Goal: Find specific page/section: Find specific page/section

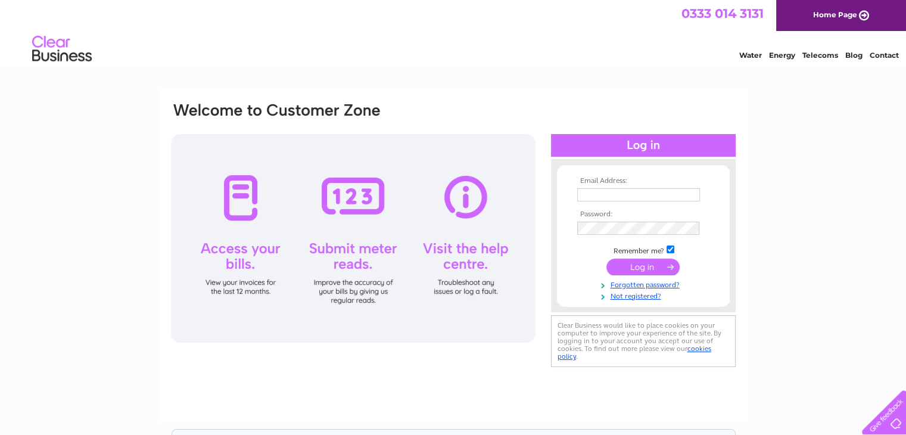
type input "ted@waypointevents.co.uk"
click at [643, 264] on input "submit" at bounding box center [642, 266] width 73 height 17
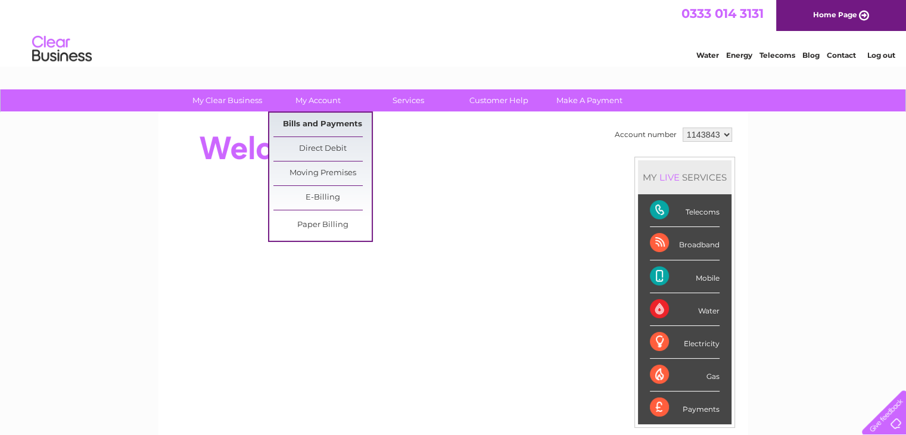
click at [338, 124] on link "Bills and Payments" at bounding box center [322, 125] width 98 height 24
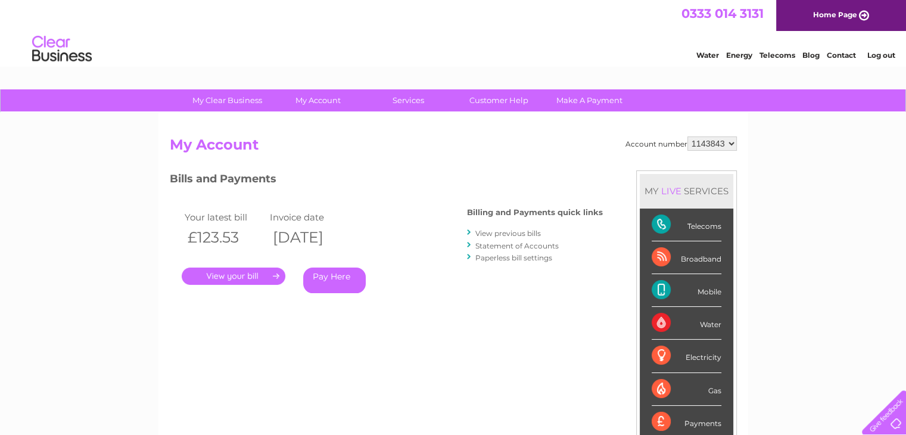
click at [264, 273] on link "." at bounding box center [234, 275] width 104 height 17
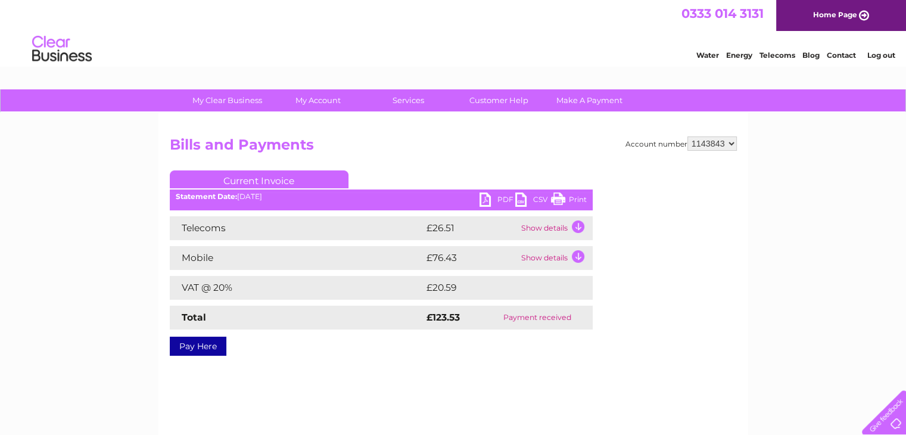
click at [887, 55] on link "Log out" at bounding box center [881, 55] width 28 height 9
